Goal: Task Accomplishment & Management: Manage account settings

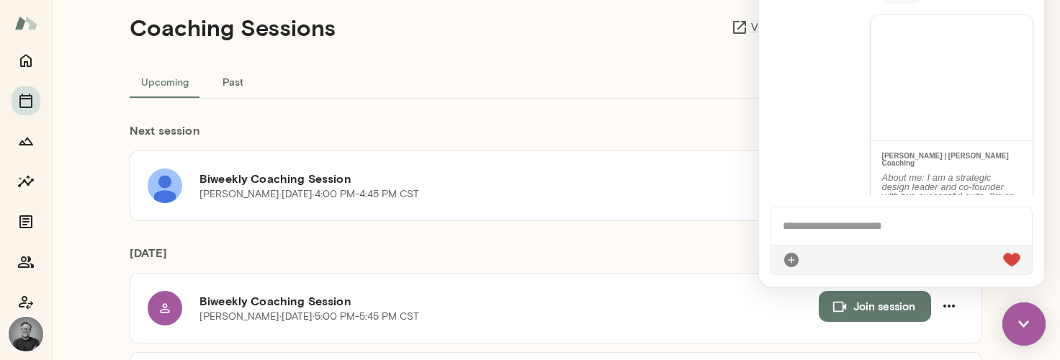
scroll to position [2372, 0]
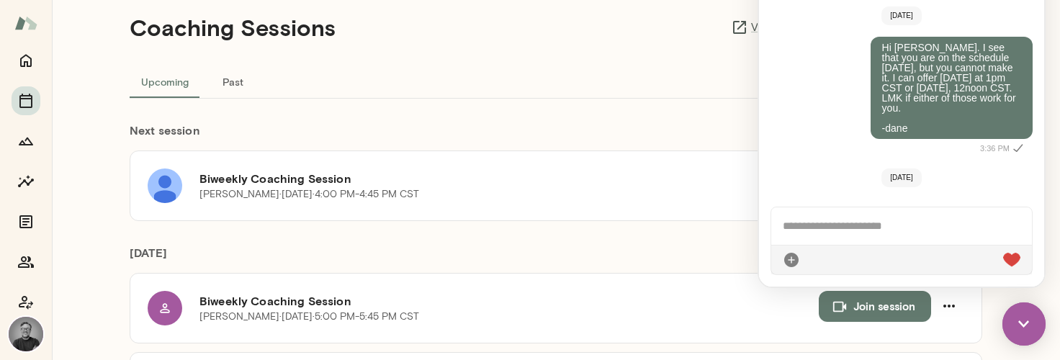
click at [1023, 319] on img at bounding box center [1023, 323] width 43 height 43
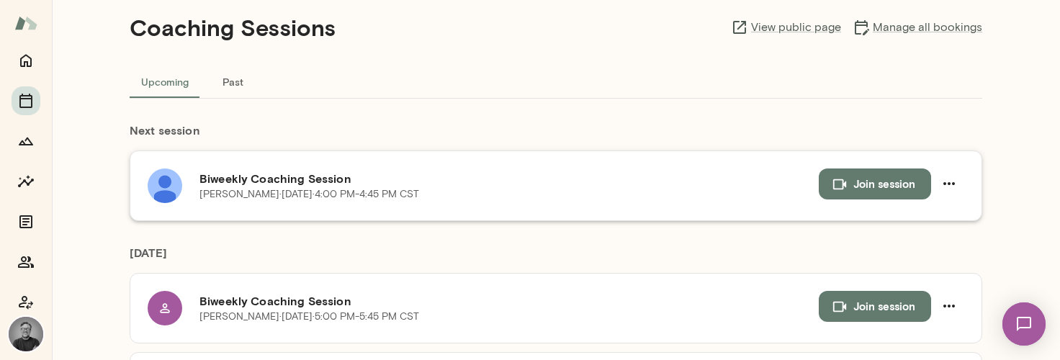
click at [876, 184] on button "Join session" at bounding box center [875, 184] width 112 height 30
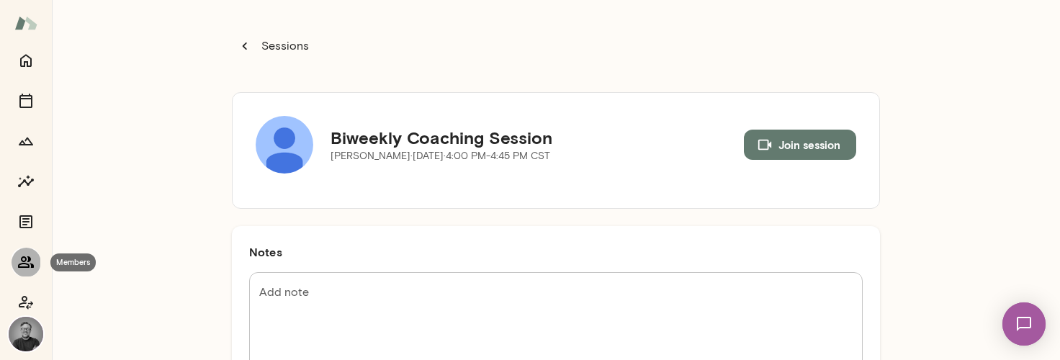
click at [22, 264] on icon "Members" at bounding box center [25, 262] width 17 height 17
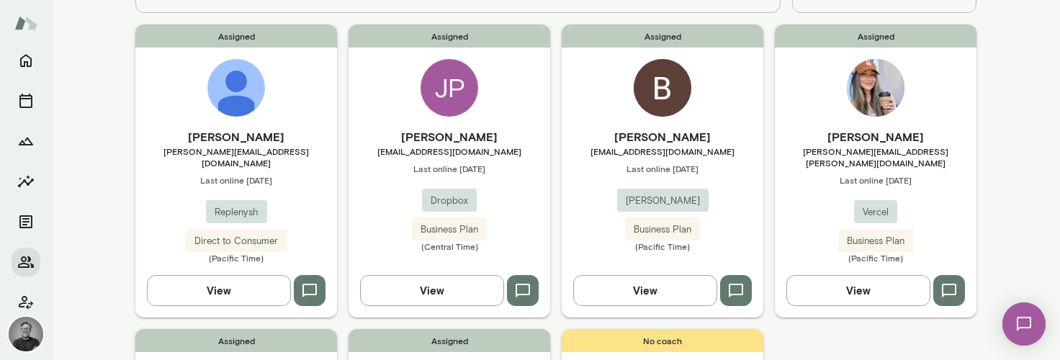
scroll to position [121, 0]
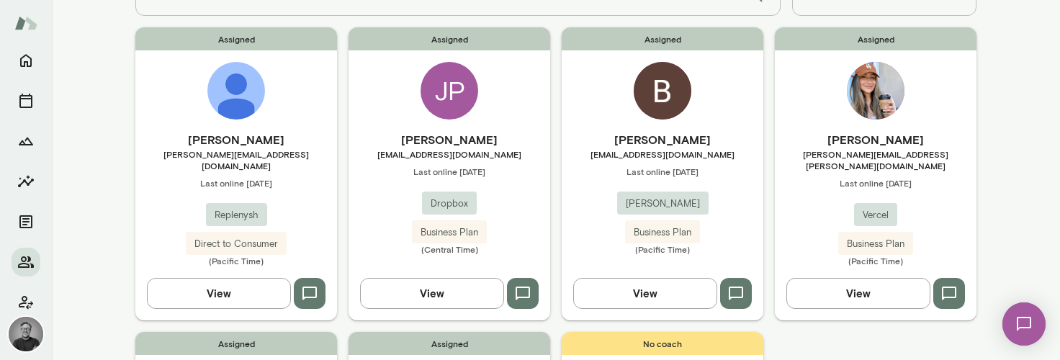
click at [258, 278] on button "View" at bounding box center [219, 293] width 144 height 30
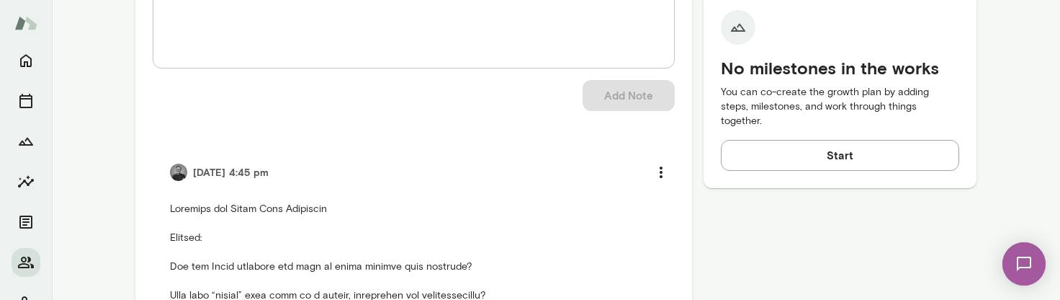
scroll to position [624, 0]
click at [344, 23] on textarea "Add note" at bounding box center [414, 17] width 502 height 83
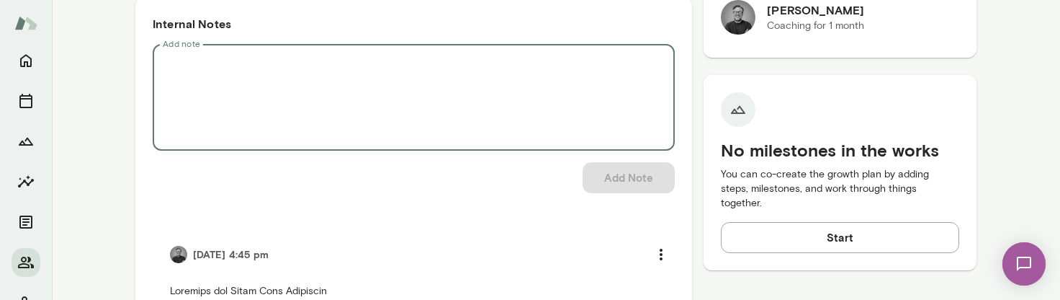
scroll to position [539, 0]
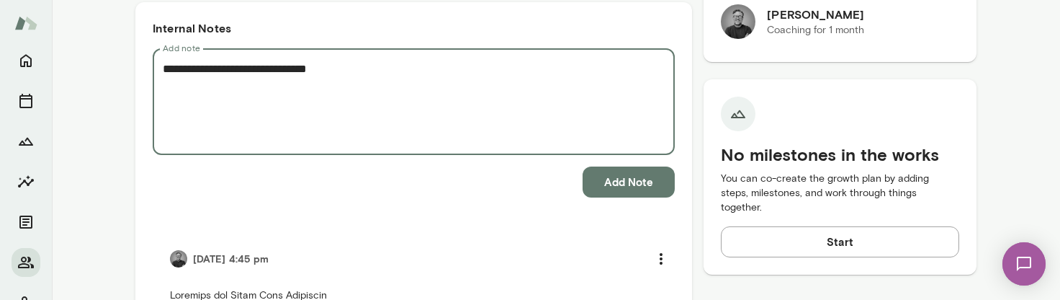
click at [374, 63] on textarea "**********" at bounding box center [414, 101] width 502 height 83
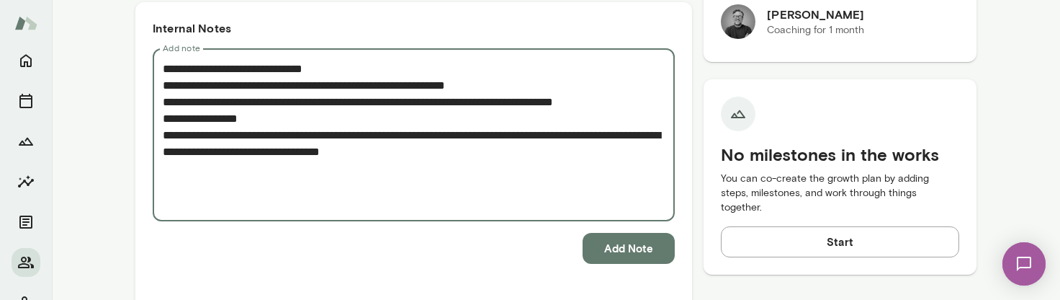
click at [345, 71] on textarea "**********" at bounding box center [414, 134] width 502 height 149
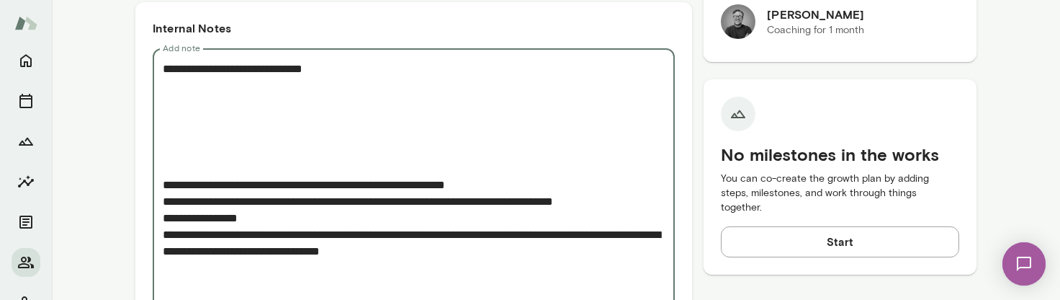
click at [248, 88] on textarea "**********" at bounding box center [414, 184] width 502 height 248
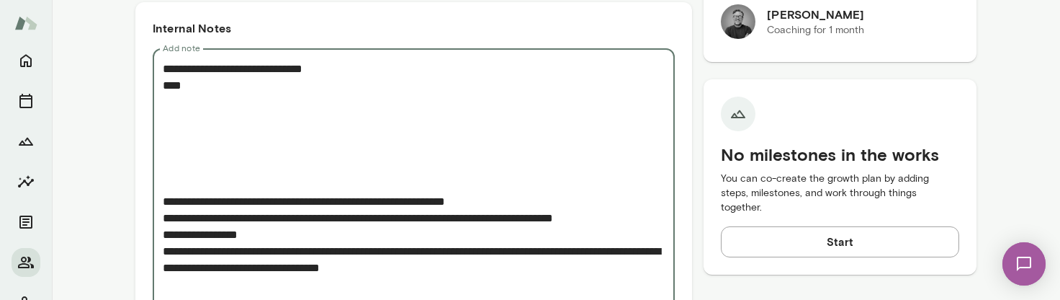
paste textarea "**********"
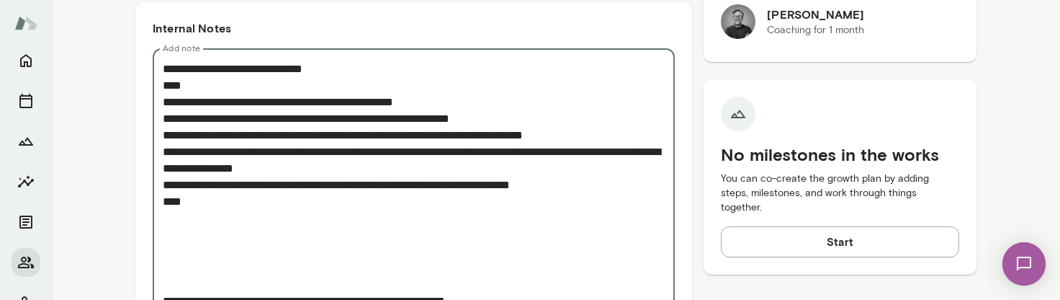
drag, startPoint x: 167, startPoint y: 151, endPoint x: 313, endPoint y: 158, distance: 145.7
click at [313, 158] on textarea "**********" at bounding box center [414, 242] width 502 height 364
drag, startPoint x: 561, startPoint y: 188, endPoint x: 151, endPoint y: 102, distance: 418.6
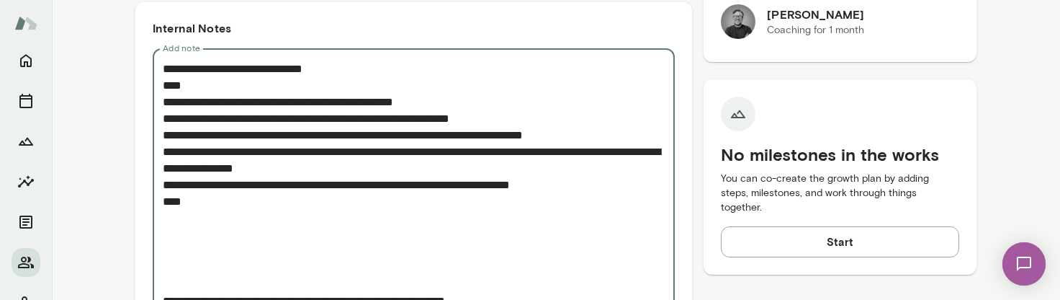
click at [280, 229] on textarea "**********" at bounding box center [414, 242] width 502 height 364
click at [208, 228] on textarea "**********" at bounding box center [414, 242] width 502 height 364
click at [182, 222] on textarea "**********" at bounding box center [414, 242] width 502 height 364
click at [163, 185] on textarea "**********" at bounding box center [414, 242] width 502 height 364
click at [451, 168] on textarea "**********" at bounding box center [414, 242] width 502 height 364
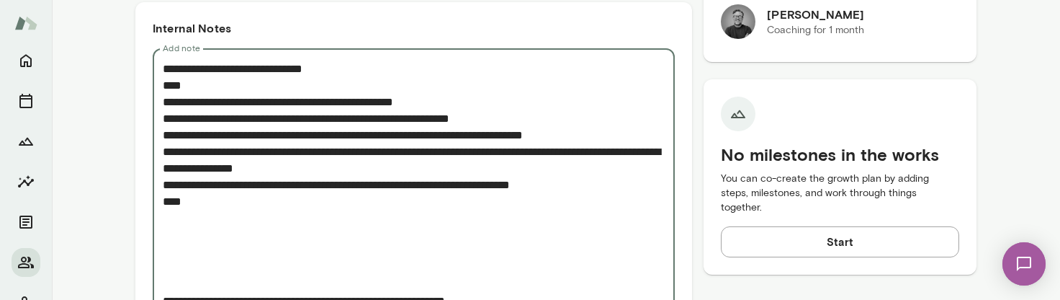
click at [487, 187] on textarea "**********" at bounding box center [414, 242] width 502 height 364
click at [564, 184] on textarea "**********" at bounding box center [414, 242] width 502 height 364
click at [443, 228] on textarea "**********" at bounding box center [414, 242] width 502 height 364
paste textarea "**********"
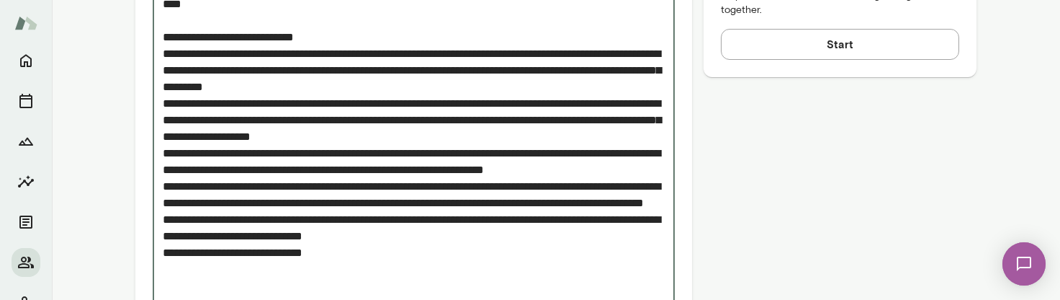
scroll to position [738, 0]
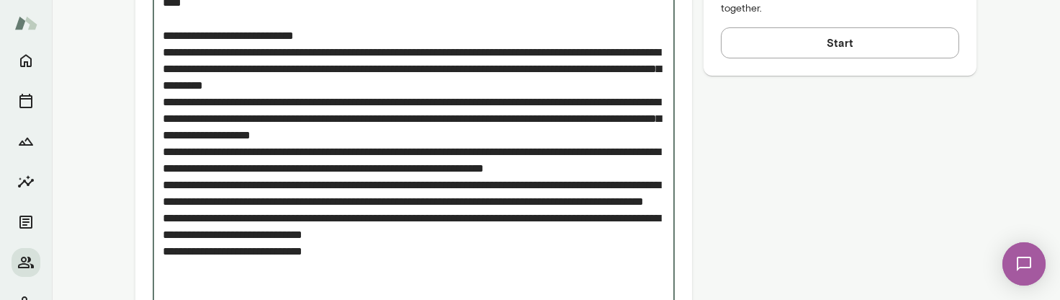
click at [426, 82] on textarea "Add note" at bounding box center [414, 160] width 502 height 596
click at [410, 53] on textarea "Add note" at bounding box center [414, 160] width 502 height 596
click at [420, 86] on textarea "Add note" at bounding box center [414, 160] width 502 height 596
click at [441, 122] on textarea "Add note" at bounding box center [414, 160] width 502 height 596
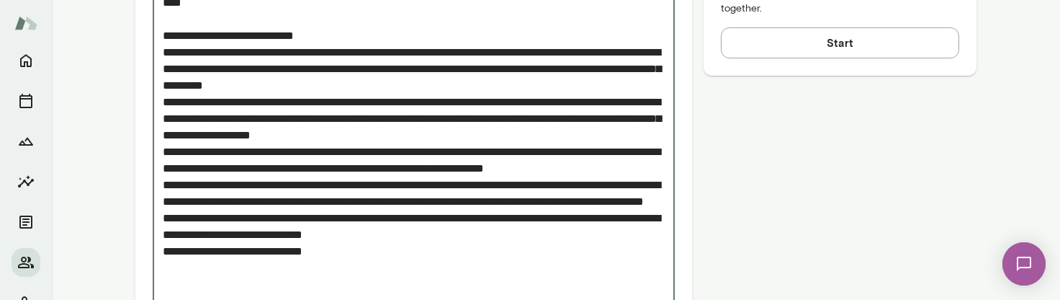
drag, startPoint x: 412, startPoint y: 99, endPoint x: 276, endPoint y: 120, distance: 137.7
click at [276, 120] on textarea "Add note" at bounding box center [414, 160] width 502 height 596
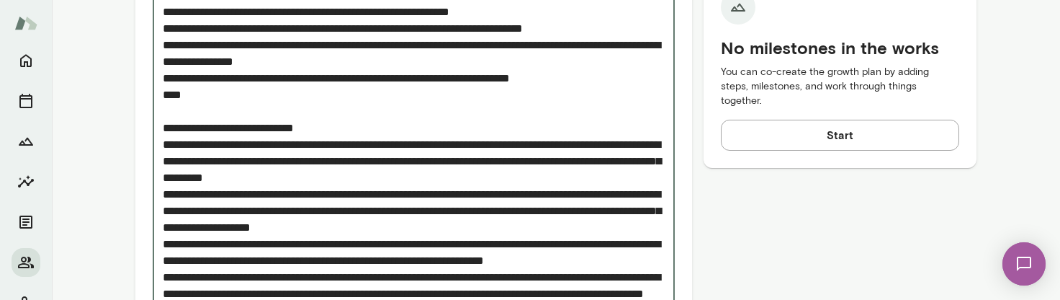
scroll to position [647, 0]
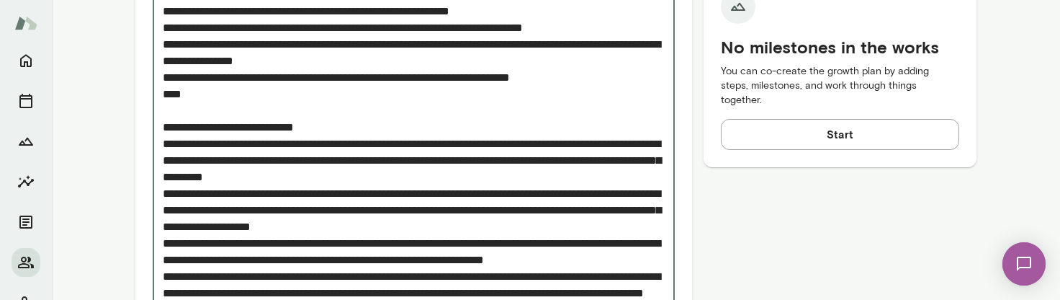
click at [283, 158] on textarea "Add note" at bounding box center [414, 251] width 502 height 596
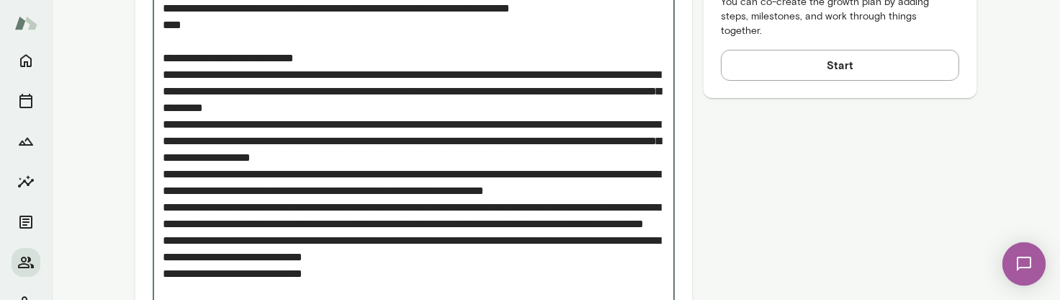
scroll to position [697, 0]
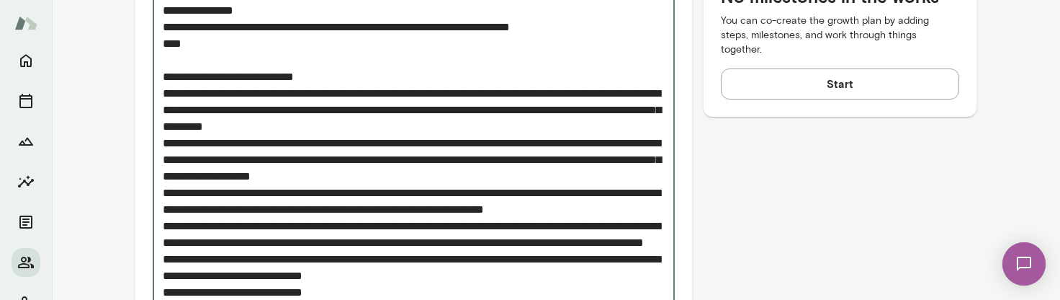
click at [415, 144] on textarea "Add note" at bounding box center [414, 201] width 502 height 596
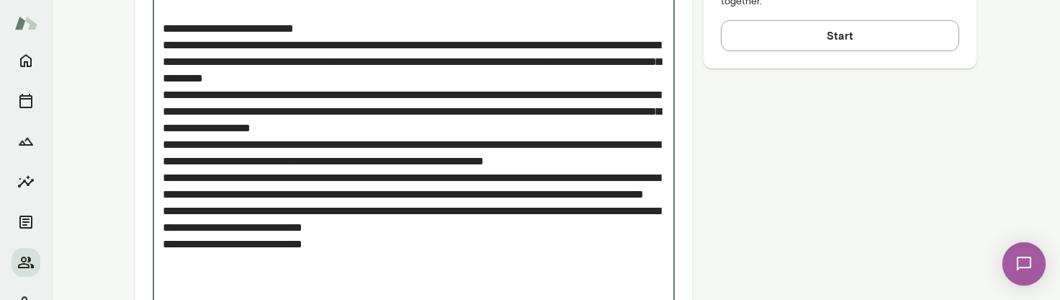
scroll to position [753, 0]
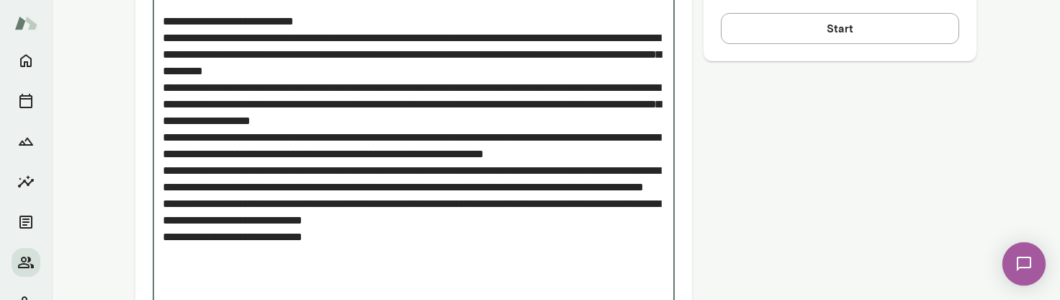
drag, startPoint x: 646, startPoint y: 137, endPoint x: 646, endPoint y: 151, distance: 13.7
click at [646, 151] on textarea "Add note" at bounding box center [414, 145] width 502 height 596
click at [426, 198] on textarea "Add note" at bounding box center [414, 145] width 502 height 596
click at [233, 172] on textarea "Add note" at bounding box center [414, 145] width 502 height 596
click at [233, 171] on textarea "Add note" at bounding box center [414, 145] width 502 height 596
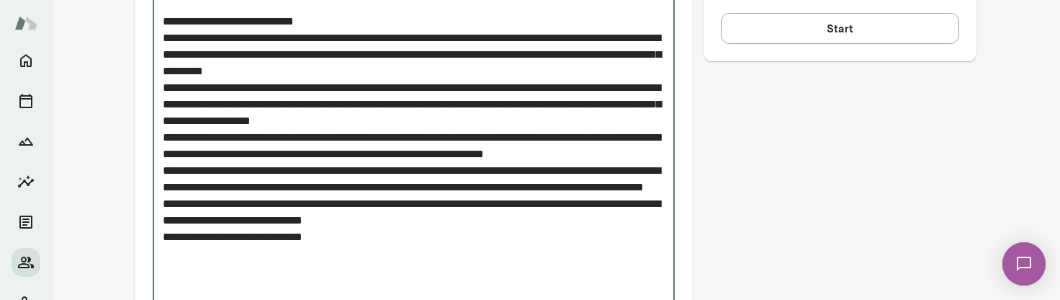
click at [250, 170] on textarea "Add note" at bounding box center [414, 145] width 502 height 596
click at [377, 269] on textarea "Add note" at bounding box center [414, 145] width 502 height 596
click at [348, 275] on textarea "Add note" at bounding box center [414, 145] width 502 height 596
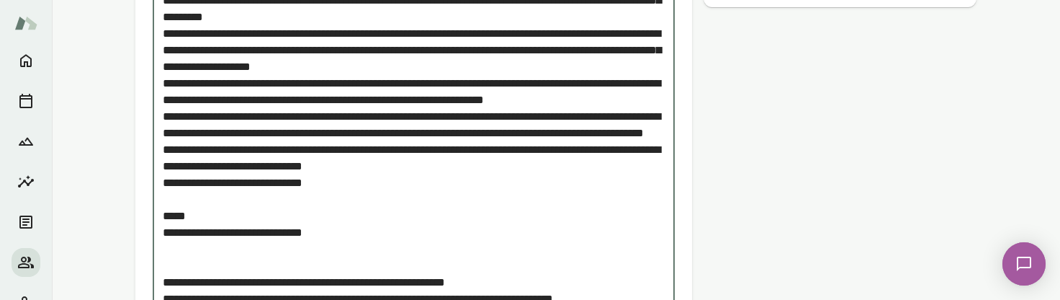
scroll to position [830, 0]
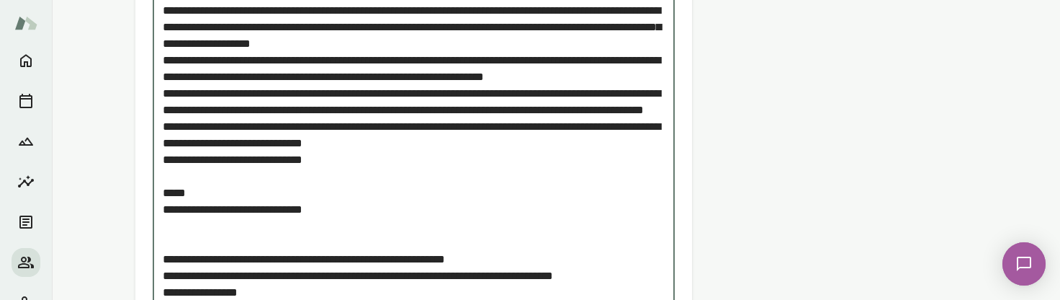
drag, startPoint x: 290, startPoint y: 143, endPoint x: 261, endPoint y: 143, distance: 28.8
click at [261, 143] on textarea "Add note" at bounding box center [414, 84] width 502 height 629
click at [307, 140] on textarea "Add note" at bounding box center [414, 84] width 502 height 629
drag, startPoint x: 287, startPoint y: 142, endPoint x: 349, endPoint y: 144, distance: 62.0
click at [349, 144] on textarea "Add note" at bounding box center [414, 84] width 502 height 629
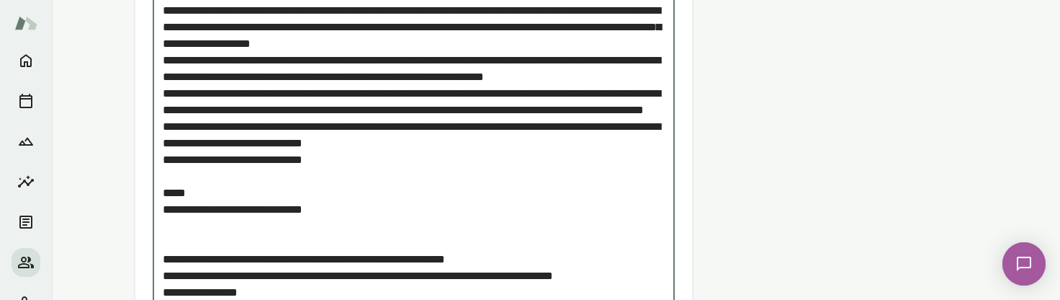
drag, startPoint x: 398, startPoint y: 139, endPoint x: 437, endPoint y: 140, distance: 38.9
click at [437, 140] on textarea "Add note" at bounding box center [414, 84] width 502 height 629
click at [441, 139] on textarea "Add note" at bounding box center [414, 84] width 502 height 629
drag, startPoint x: 494, startPoint y: 133, endPoint x: 539, endPoint y: 135, distance: 44.7
click at [539, 135] on textarea "Add note" at bounding box center [414, 84] width 502 height 629
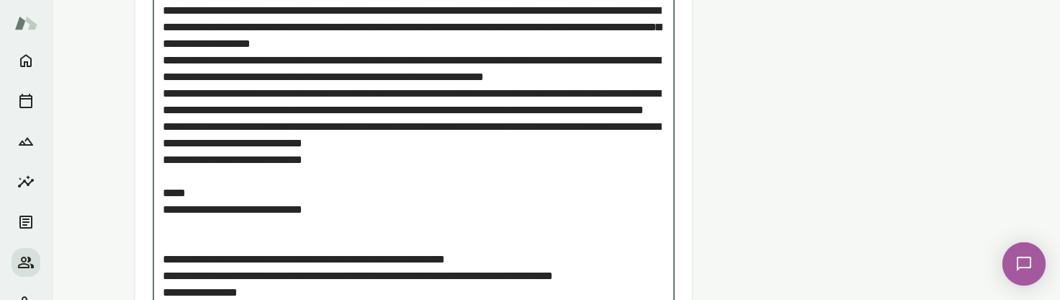
click at [539, 135] on textarea "Add note" at bounding box center [414, 84] width 502 height 629
drag, startPoint x: 411, startPoint y: 163, endPoint x: 150, endPoint y: 144, distance: 262.1
click at [349, 173] on textarea "Add note" at bounding box center [414, 84] width 502 height 629
click at [338, 161] on textarea "Add note" at bounding box center [414, 84] width 502 height 629
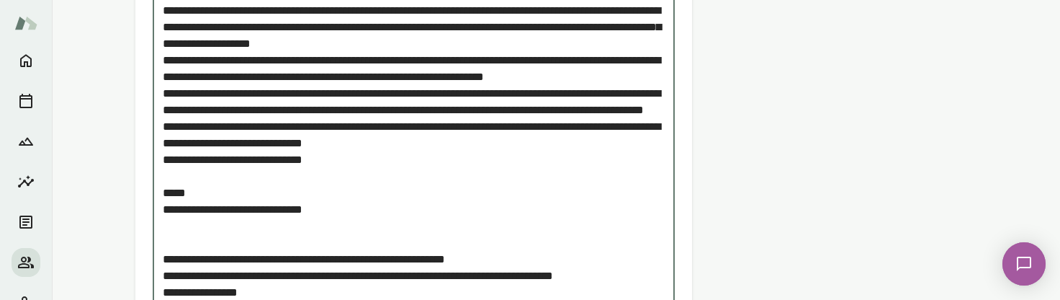
click at [338, 161] on textarea "Add note" at bounding box center [414, 84] width 502 height 629
click at [372, 127] on textarea "Add note" at bounding box center [414, 84] width 502 height 629
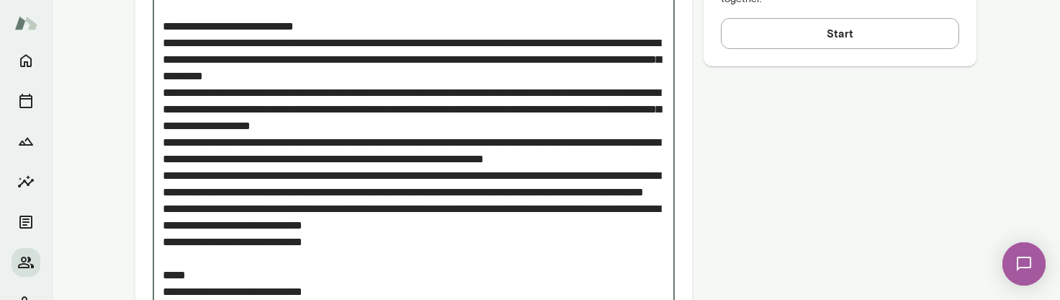
scroll to position [747, 0]
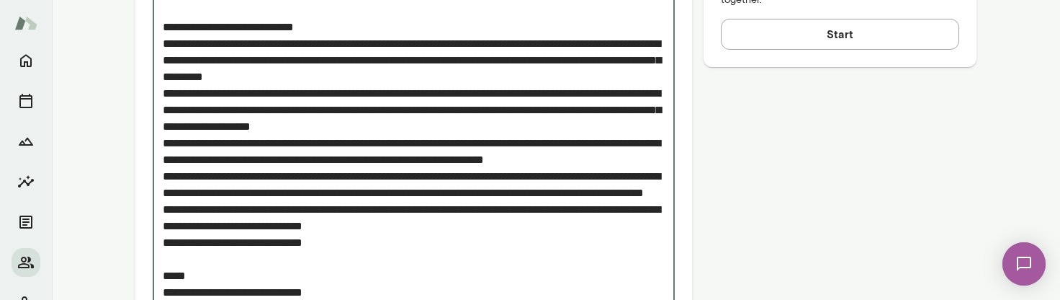
click at [246, 58] on textarea "Add note" at bounding box center [414, 167] width 502 height 629
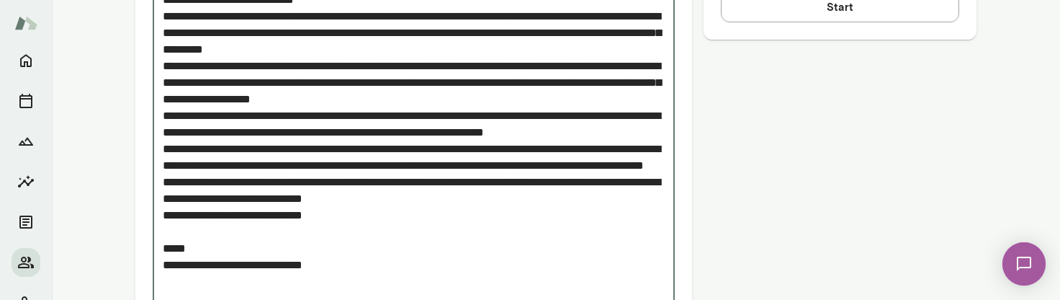
scroll to position [786, 0]
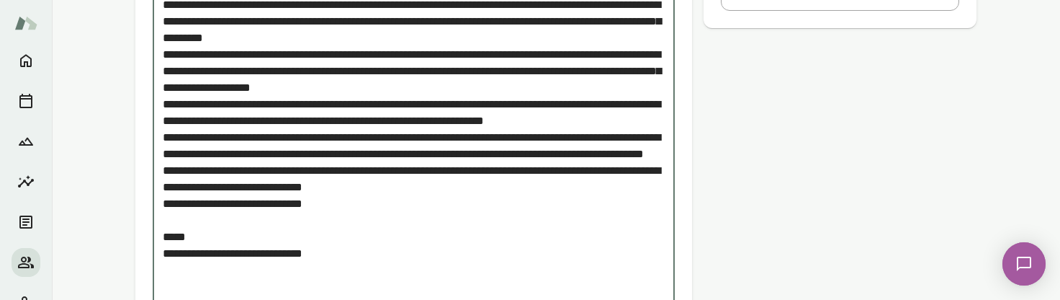
drag, startPoint x: 404, startPoint y: 79, endPoint x: 485, endPoint y: 91, distance: 81.6
click at [485, 91] on textarea "Add note" at bounding box center [414, 128] width 502 height 629
click at [485, 93] on textarea "Add note" at bounding box center [414, 128] width 502 height 629
click at [353, 266] on textarea "Add note" at bounding box center [414, 128] width 502 height 629
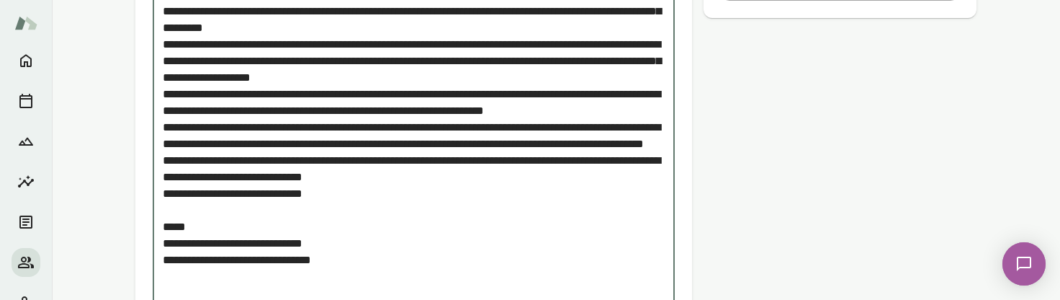
click at [341, 272] on textarea "Add note" at bounding box center [414, 135] width 502 height 663
click at [338, 275] on textarea "Add note" at bounding box center [414, 135] width 502 height 663
click at [341, 215] on textarea "Add note" at bounding box center [414, 135] width 502 height 663
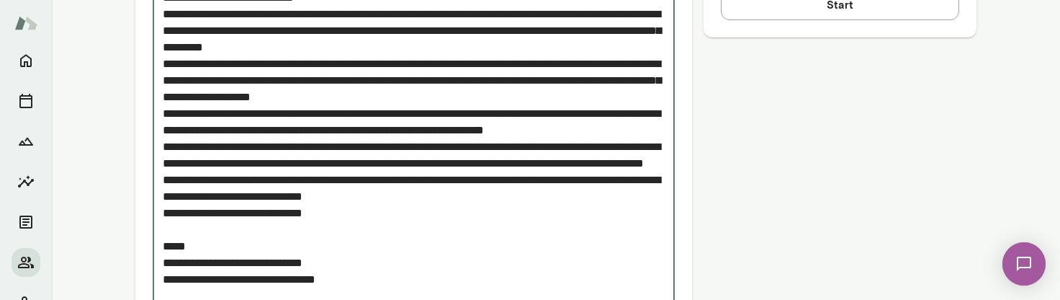
scroll to position [758, 0]
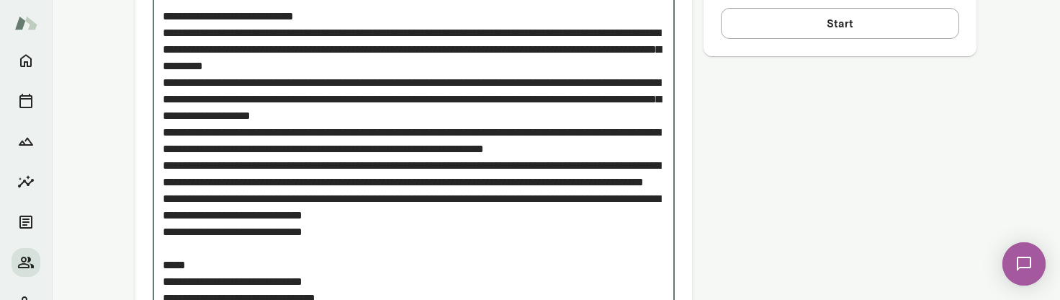
click at [328, 248] on textarea "Add note" at bounding box center [414, 173] width 502 height 663
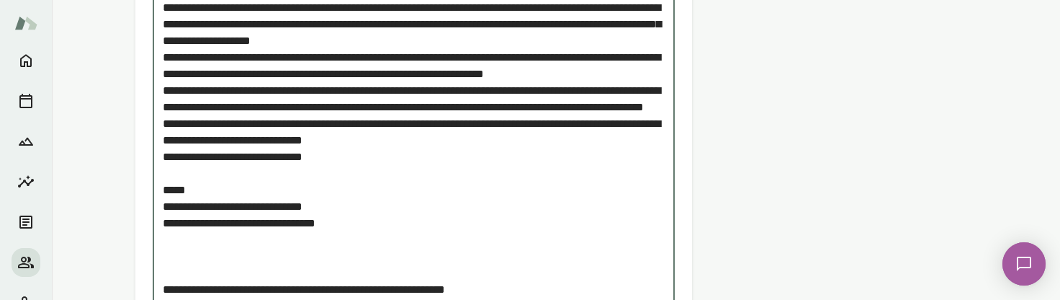
scroll to position [836, 0]
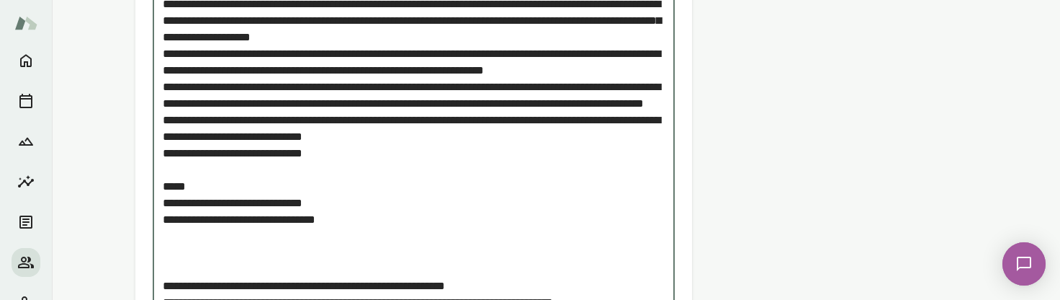
click at [347, 235] on textarea "Add note" at bounding box center [414, 95] width 502 height 663
drag, startPoint x: 333, startPoint y: 235, endPoint x: 343, endPoint y: 235, distance: 9.4
click at [343, 235] on textarea "Add note" at bounding box center [414, 95] width 502 height 663
click at [405, 173] on textarea "Add note" at bounding box center [414, 95] width 502 height 663
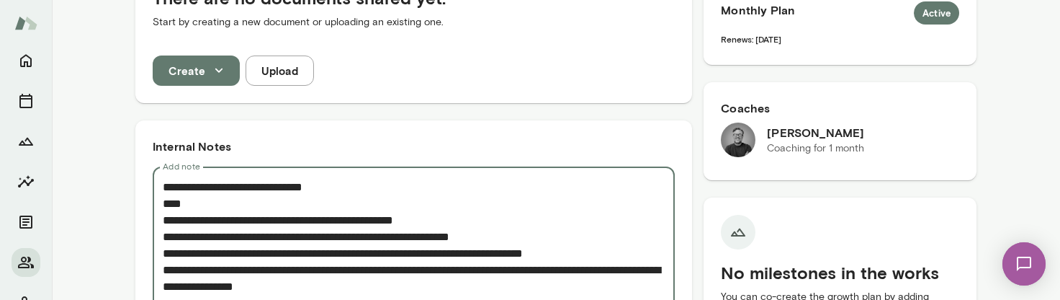
scroll to position [423, 0]
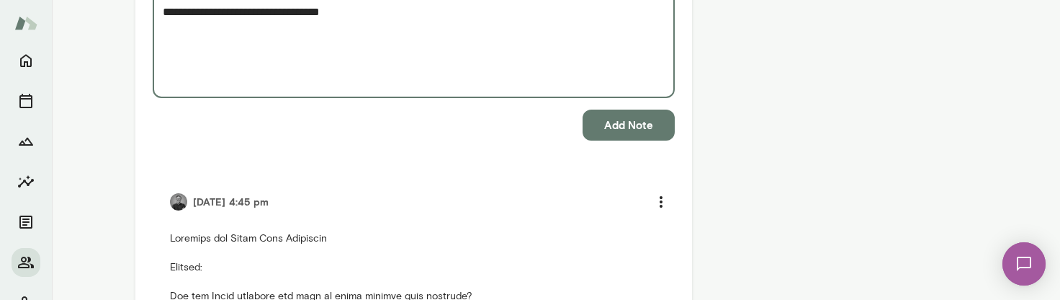
scroll to position [1238, 0]
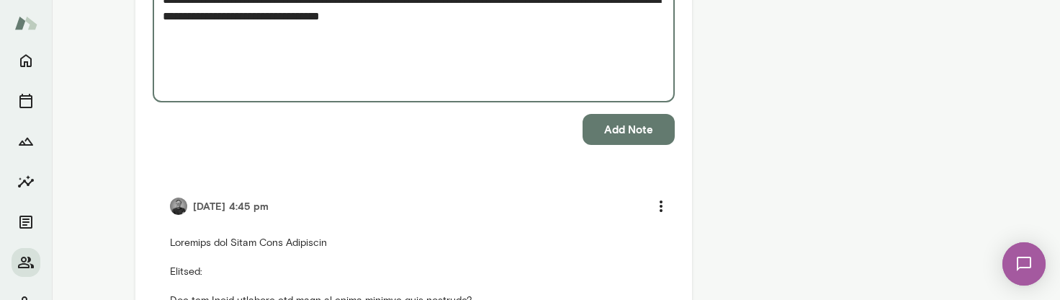
type textarea "**********"
click at [630, 137] on button "Add Note" at bounding box center [629, 129] width 92 height 30
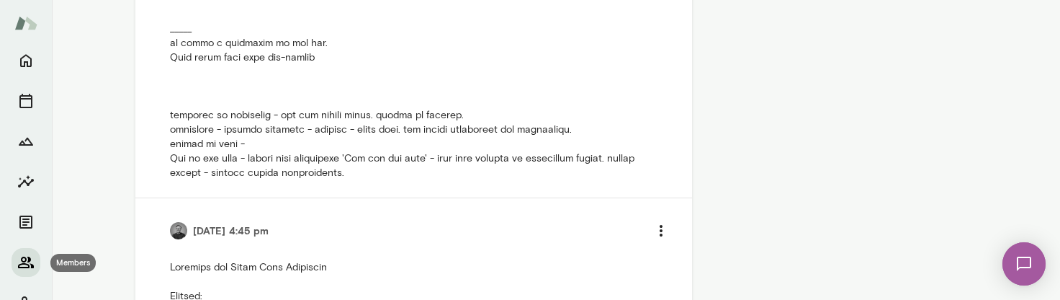
click at [27, 255] on icon "Members" at bounding box center [25, 262] width 17 height 17
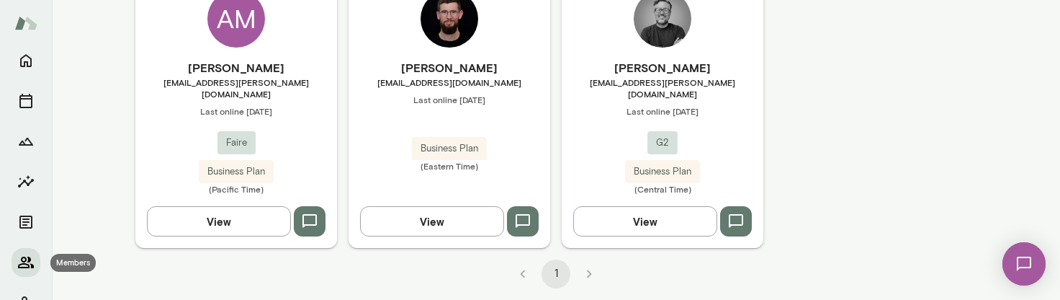
scroll to position [475, 0]
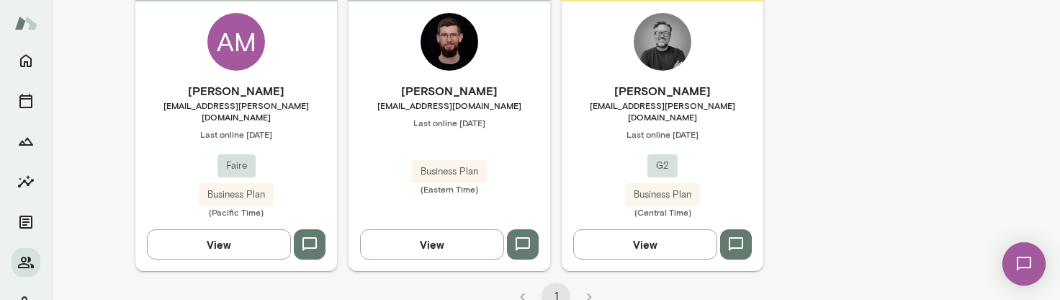
click at [228, 229] on button "View" at bounding box center [219, 244] width 144 height 30
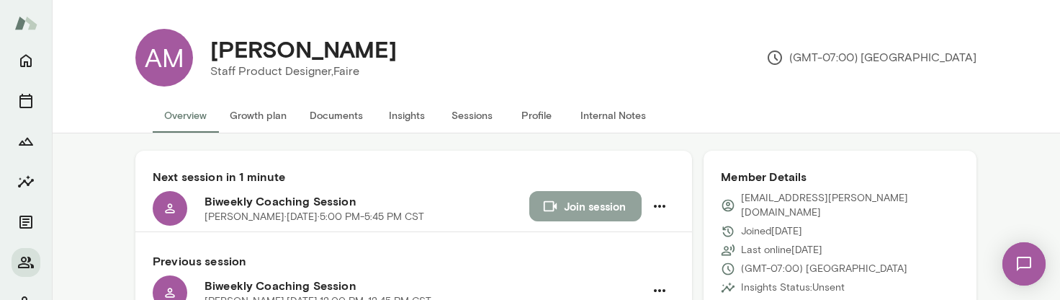
click at [588, 201] on button "Join session" at bounding box center [585, 206] width 112 height 30
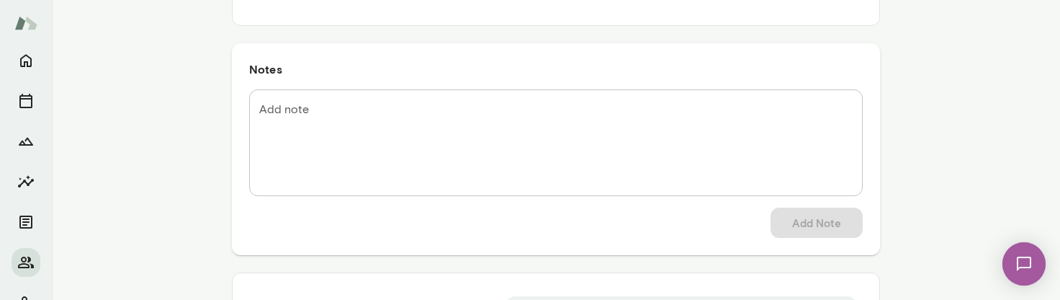
scroll to position [120, 0]
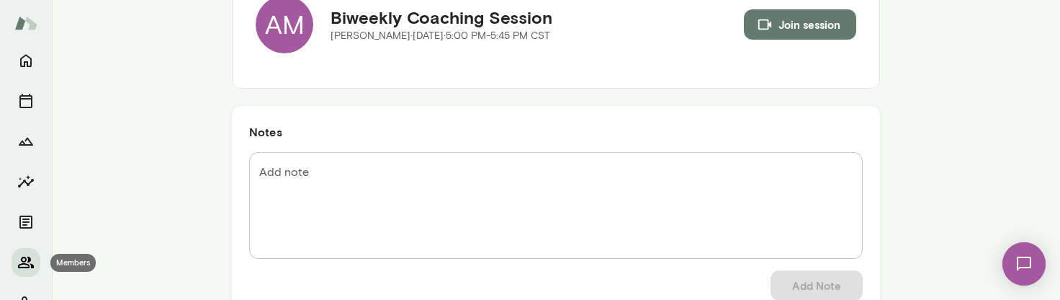
click at [26, 259] on icon "Members" at bounding box center [26, 262] width 16 height 12
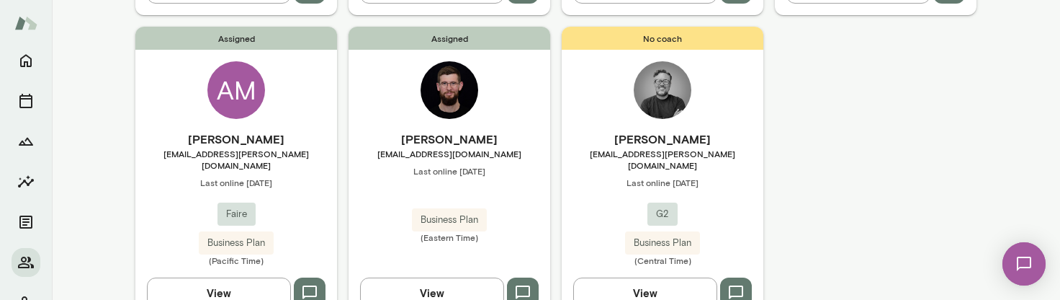
scroll to position [465, 0]
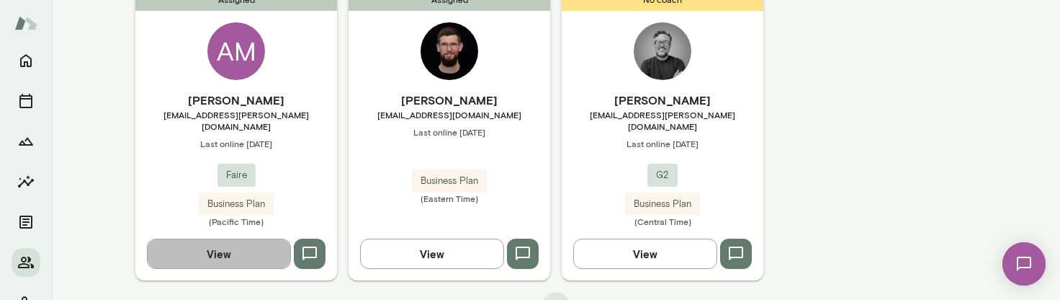
click at [217, 238] on button "View" at bounding box center [219, 253] width 144 height 30
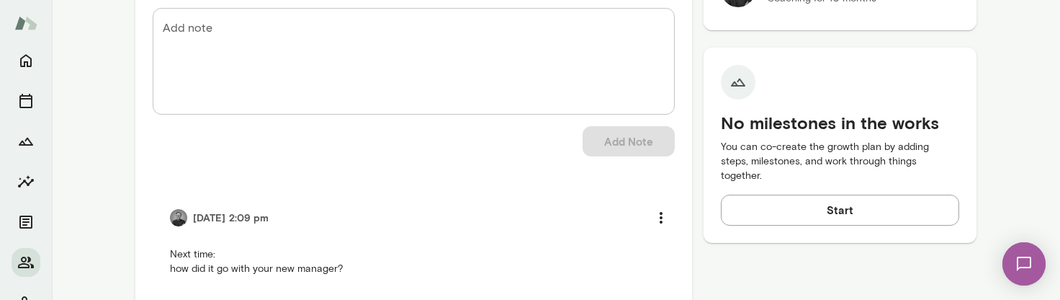
scroll to position [570, 0]
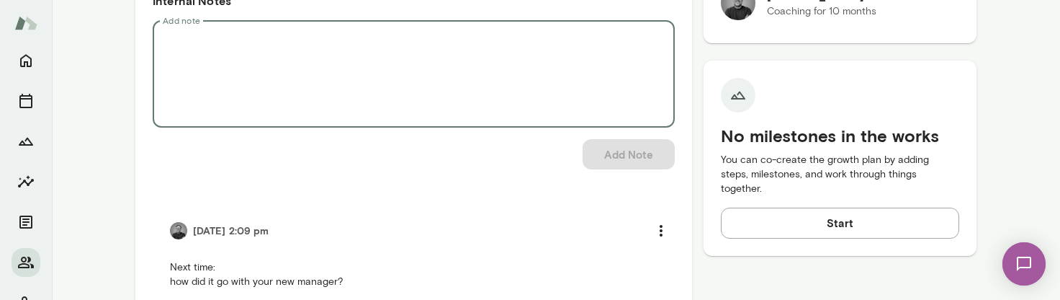
click at [246, 37] on textarea "Add note" at bounding box center [414, 73] width 502 height 83
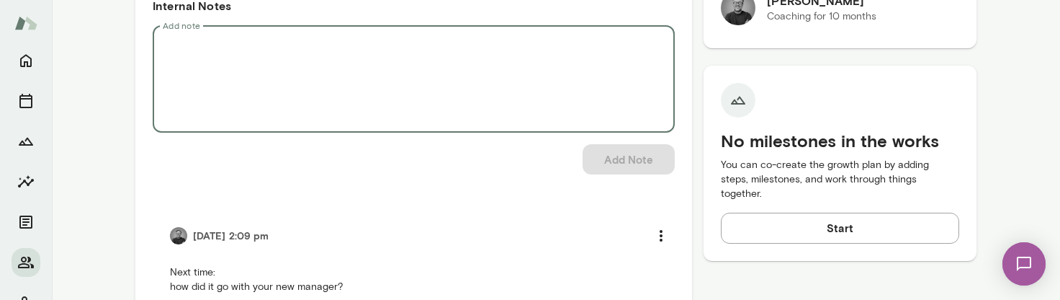
scroll to position [566, 0]
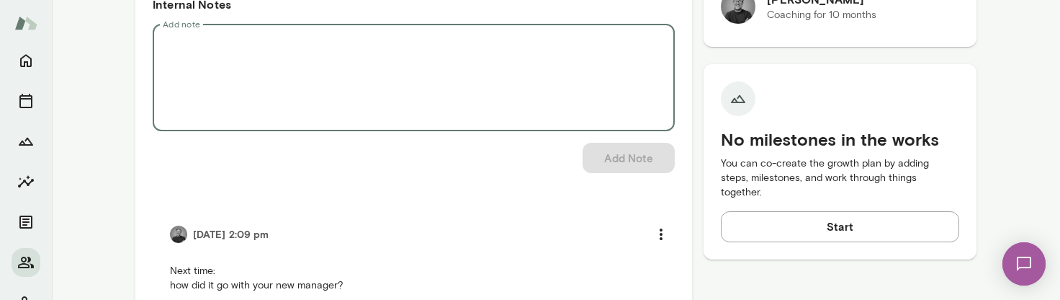
click at [333, 71] on textarea "Add note" at bounding box center [414, 77] width 502 height 83
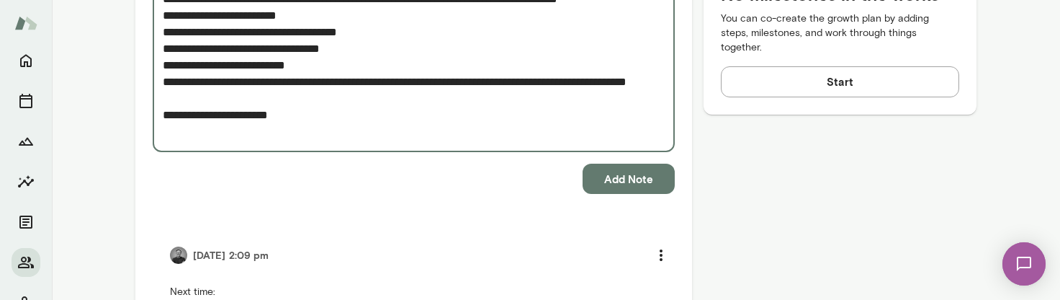
scroll to position [724, 0]
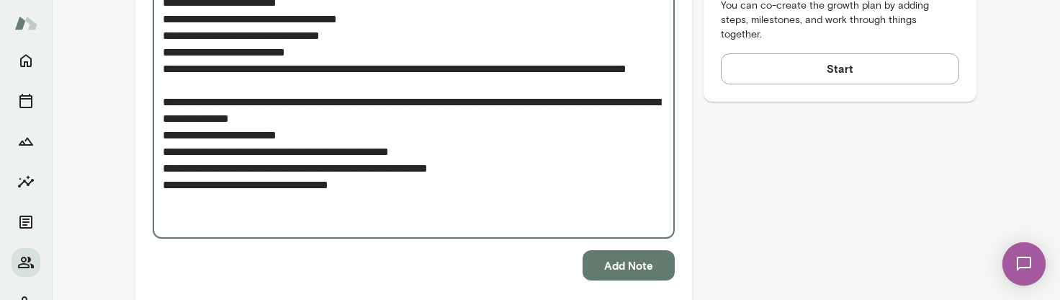
click at [228, 152] on textarea "**********" at bounding box center [414, 52] width 502 height 348
click at [274, 156] on textarea "**********" at bounding box center [414, 52] width 502 height 348
click at [292, 151] on textarea "**********" at bounding box center [414, 52] width 502 height 348
click at [394, 205] on textarea "**********" at bounding box center [414, 52] width 502 height 348
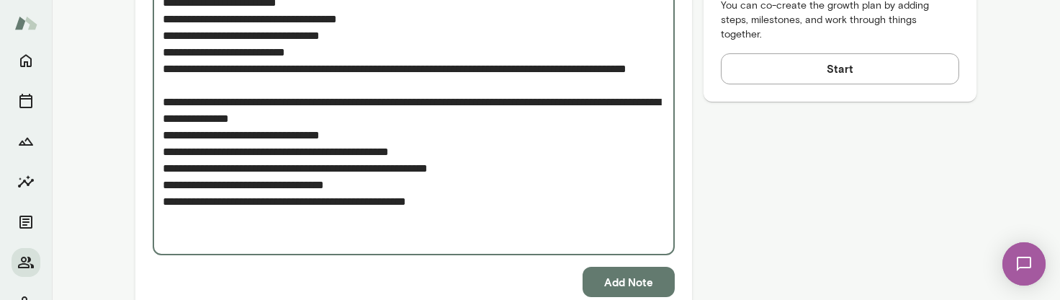
click at [414, 221] on textarea "Add note" at bounding box center [414, 60] width 502 height 364
click at [490, 223] on textarea "Add note" at bounding box center [414, 60] width 502 height 364
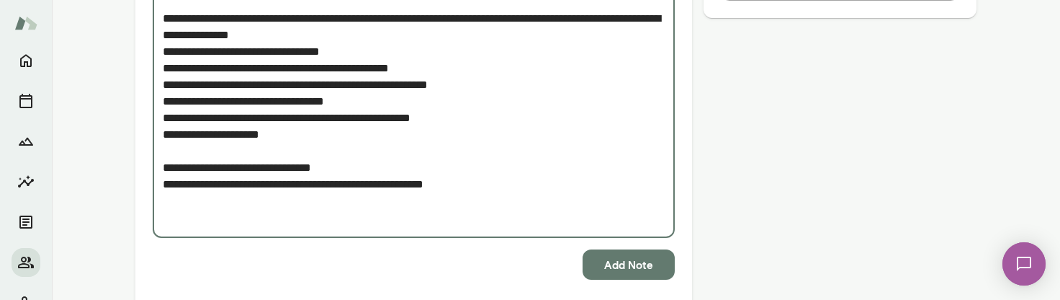
scroll to position [820, 0]
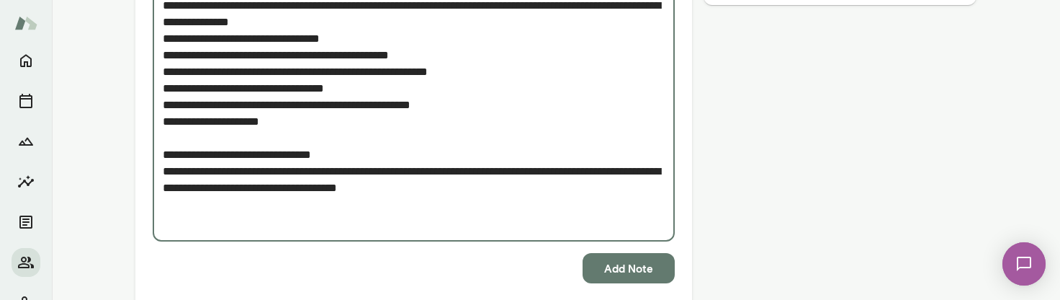
click at [263, 204] on textarea "Add note" at bounding box center [414, 5] width 502 height 447
click at [318, 209] on textarea "Add note" at bounding box center [414, 5] width 502 height 447
click at [462, 206] on textarea "Add note" at bounding box center [414, 5] width 502 height 447
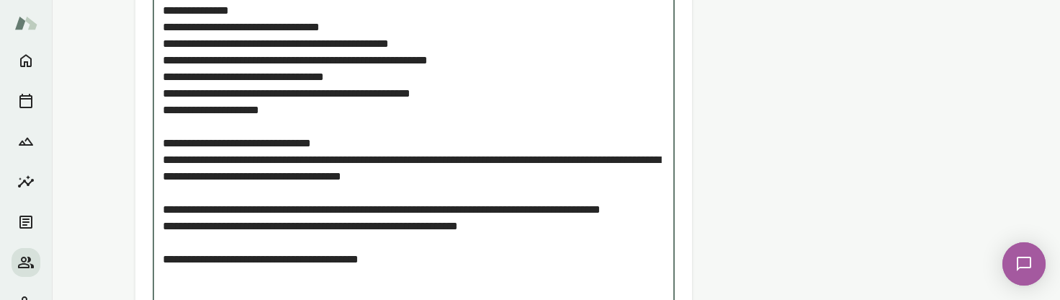
scroll to position [848, 0]
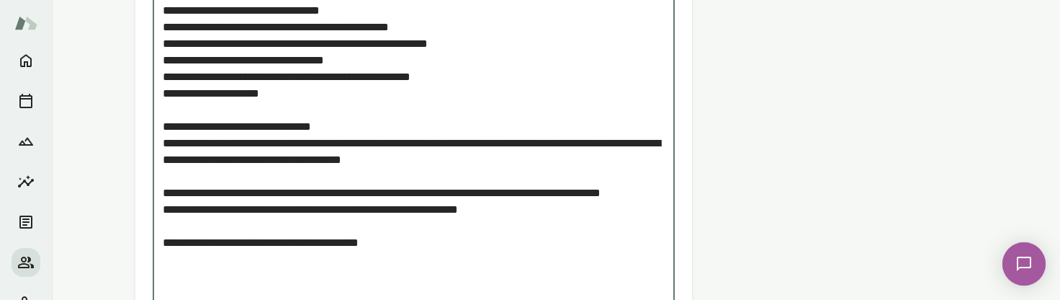
click at [423, 269] on textarea "Add note" at bounding box center [414, 35] width 502 height 563
click at [422, 261] on textarea "Add note" at bounding box center [414, 35] width 502 height 563
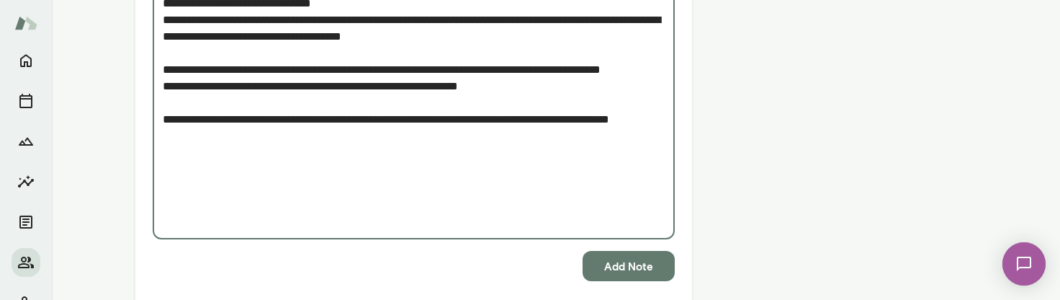
scroll to position [969, 0]
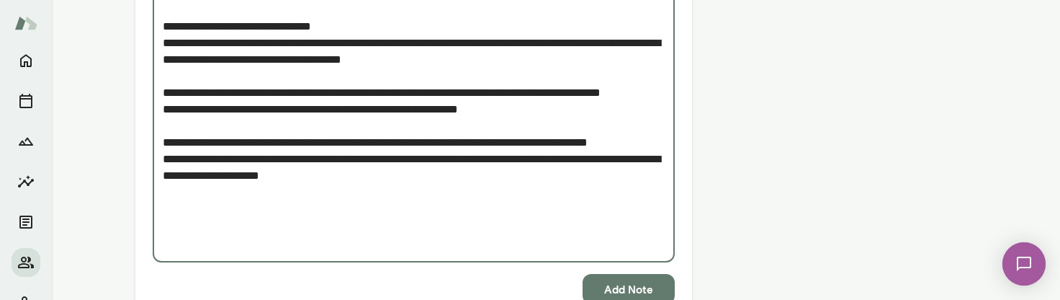
scroll to position [946, 0]
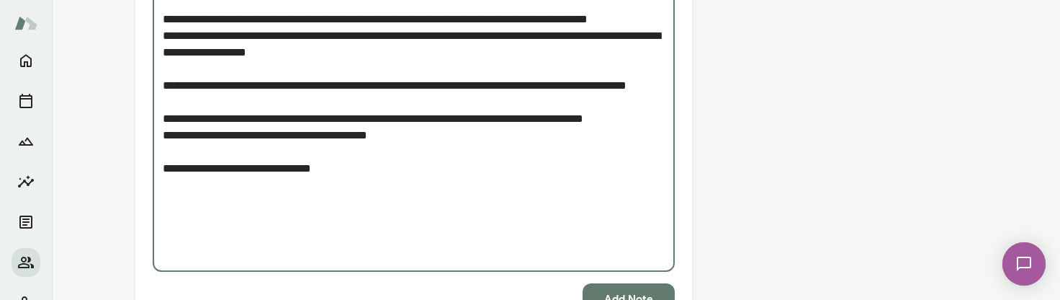
scroll to position [1085, 0]
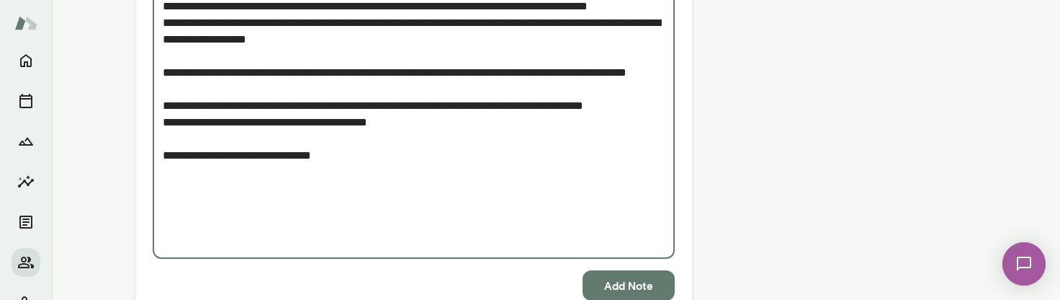
type textarea "**********"
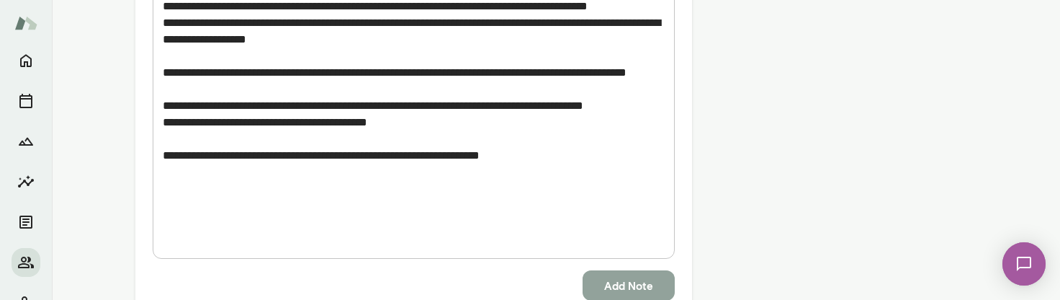
click at [606, 284] on button "Add Note" at bounding box center [629, 285] width 92 height 30
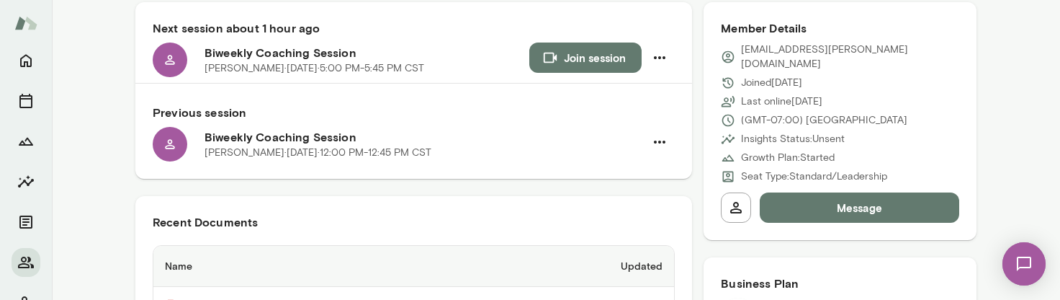
scroll to position [368, 0]
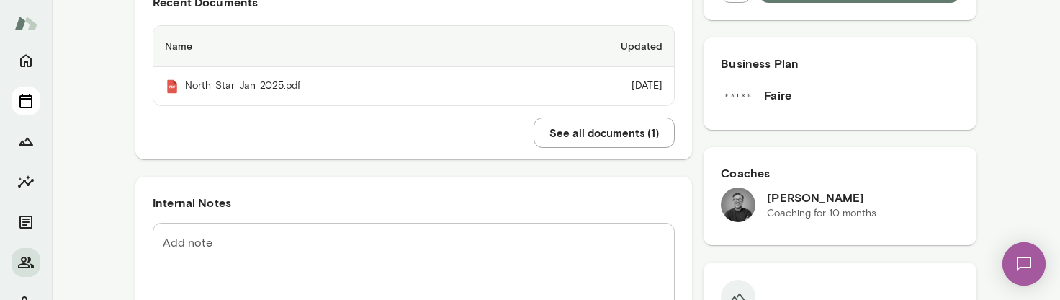
click at [26, 112] on button "Sessions" at bounding box center [26, 100] width 29 height 29
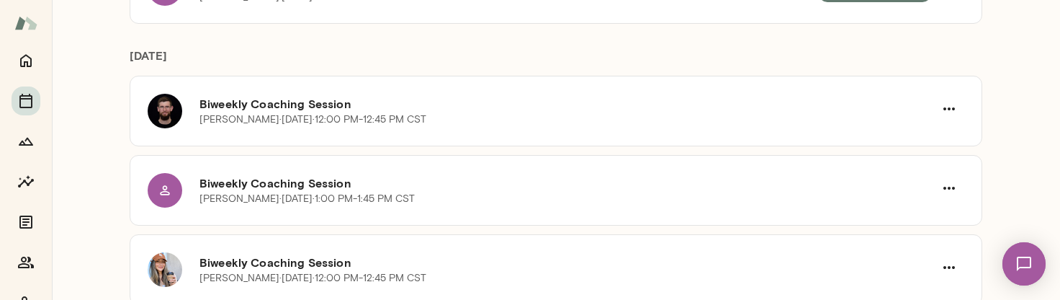
scroll to position [215, 0]
